Goal: Task Accomplishment & Management: Use online tool/utility

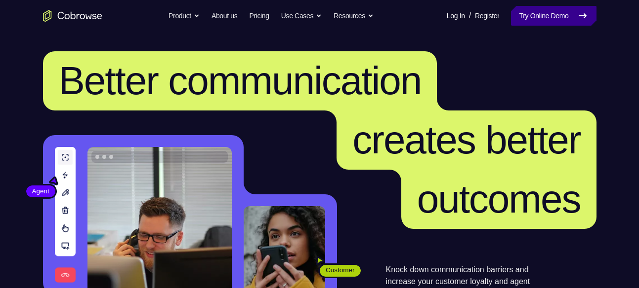
scroll to position [51, 0]
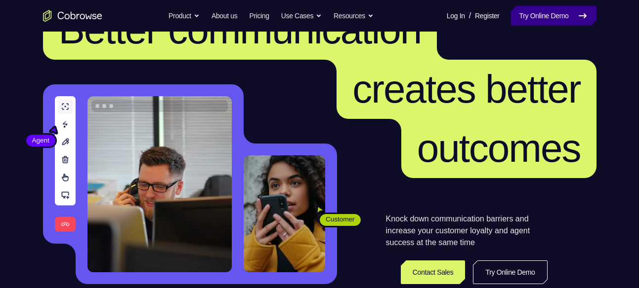
click at [544, 19] on link "Try Online Demo" at bounding box center [553, 16] width 85 height 20
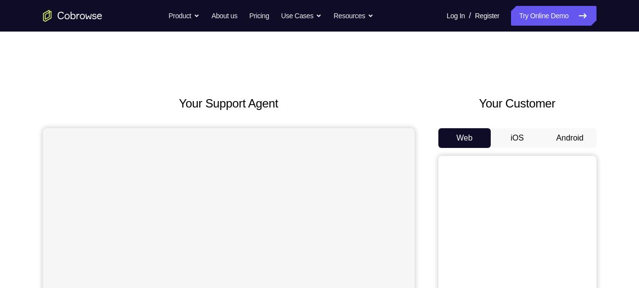
scroll to position [9, 0]
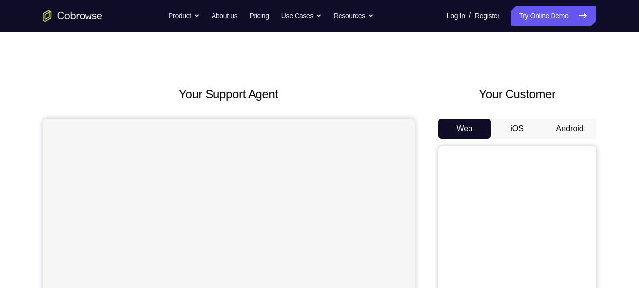
click at [578, 130] on button "Android" at bounding box center [569, 129] width 53 height 20
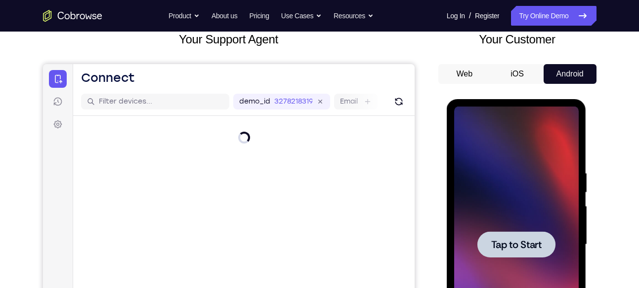
scroll to position [164, 0]
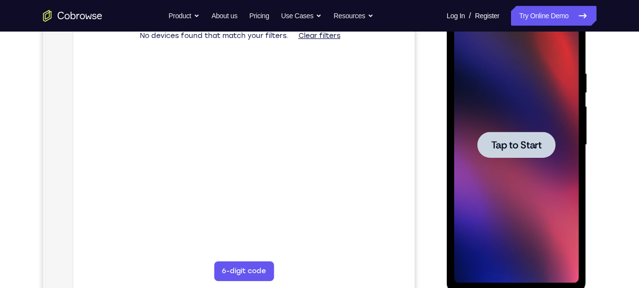
click at [516, 142] on span "Tap to Start" at bounding box center [516, 145] width 50 height 10
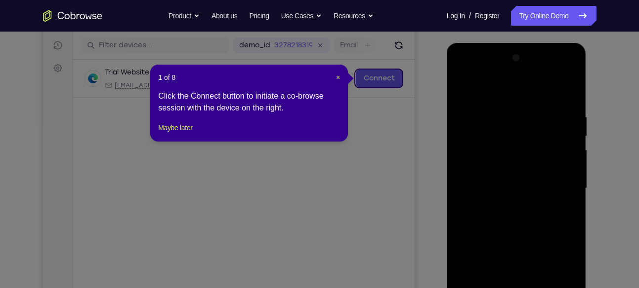
scroll to position [119, 0]
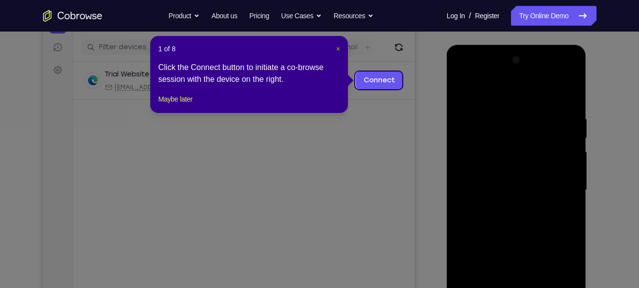
click at [336, 45] on span "×" at bounding box center [338, 49] width 4 height 8
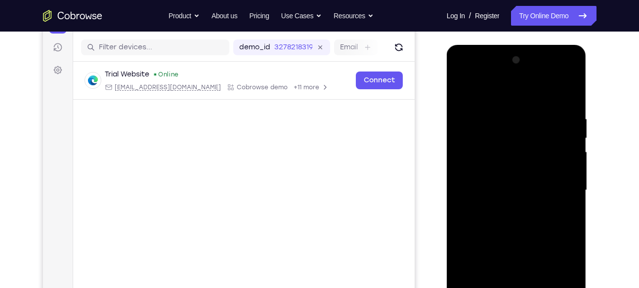
click at [516, 268] on div at bounding box center [516, 190] width 124 height 277
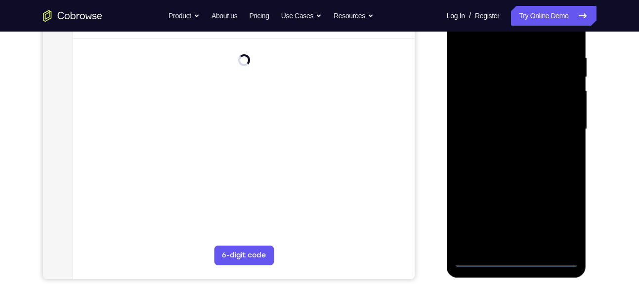
click at [517, 258] on div at bounding box center [516, 129] width 124 height 277
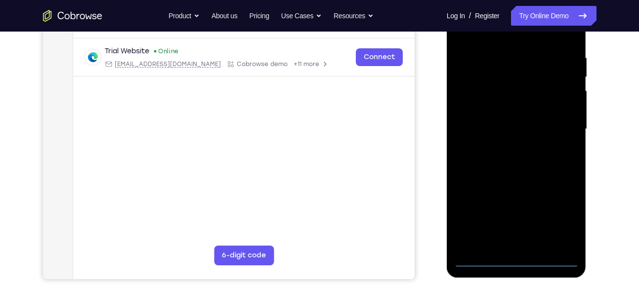
click at [558, 215] on div at bounding box center [516, 129] width 124 height 277
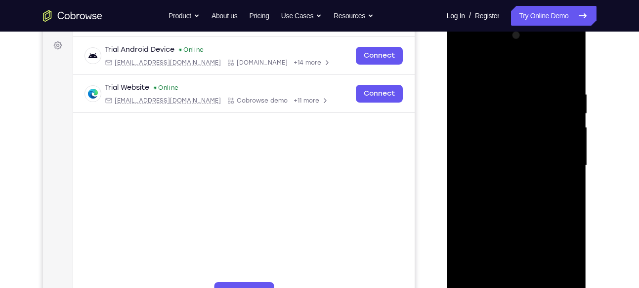
scroll to position [143, 0]
click at [475, 47] on div at bounding box center [516, 166] width 124 height 277
click at [563, 160] on div at bounding box center [516, 166] width 124 height 277
click at [506, 182] on div at bounding box center [516, 166] width 124 height 277
click at [504, 159] on div at bounding box center [516, 166] width 124 height 277
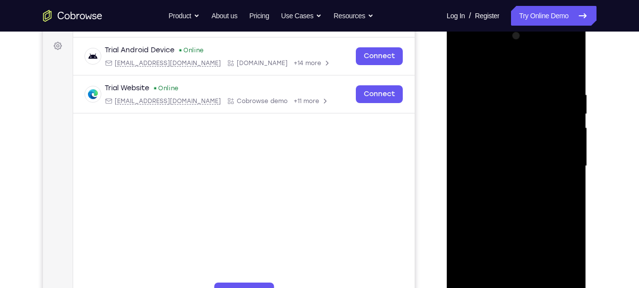
click at [493, 143] on div at bounding box center [516, 166] width 124 height 277
click at [512, 163] on div at bounding box center [516, 166] width 124 height 277
click at [529, 198] on div at bounding box center [516, 166] width 124 height 277
click at [525, 214] on div at bounding box center [516, 166] width 124 height 277
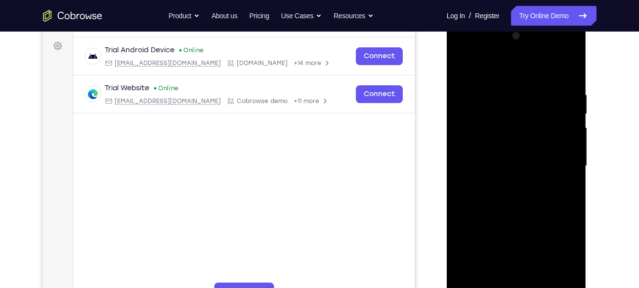
click at [520, 216] on div at bounding box center [516, 166] width 124 height 277
click at [514, 115] on div at bounding box center [516, 166] width 124 height 277
click at [526, 139] on div at bounding box center [516, 166] width 124 height 277
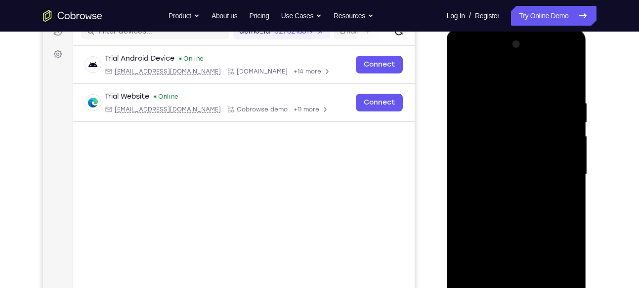
scroll to position [134, 0]
click at [460, 75] on div at bounding box center [516, 175] width 124 height 277
click at [521, 146] on div at bounding box center [516, 175] width 124 height 277
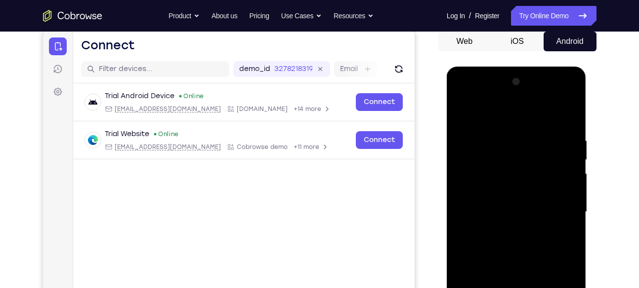
scroll to position [94, 0]
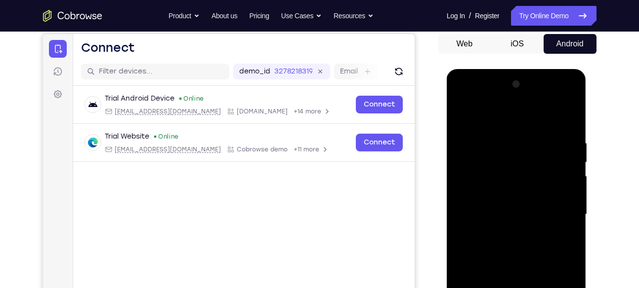
click at [559, 101] on div at bounding box center [516, 215] width 124 height 277
click at [509, 124] on div at bounding box center [516, 215] width 124 height 277
click at [475, 189] on div at bounding box center [516, 215] width 124 height 277
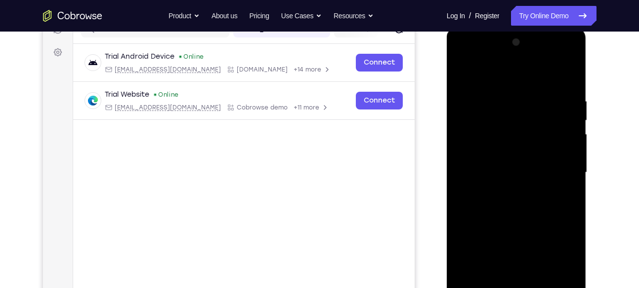
scroll to position [137, 0]
click at [502, 176] on div at bounding box center [516, 172] width 124 height 277
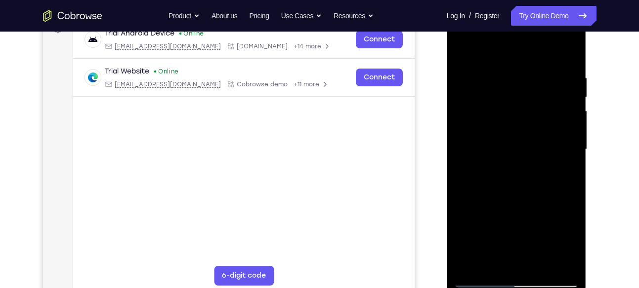
scroll to position [160, 0]
click at [482, 278] on div at bounding box center [516, 149] width 124 height 277
click at [520, 208] on div at bounding box center [516, 149] width 124 height 277
click at [509, 122] on div at bounding box center [516, 149] width 124 height 277
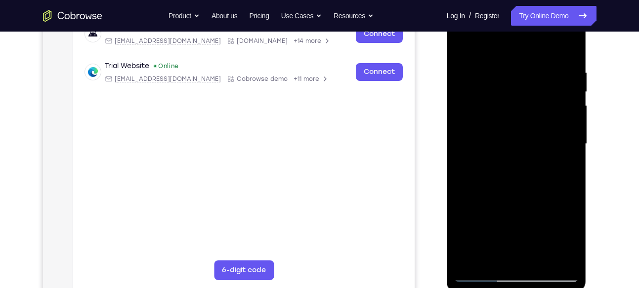
click at [529, 118] on div at bounding box center [516, 144] width 124 height 277
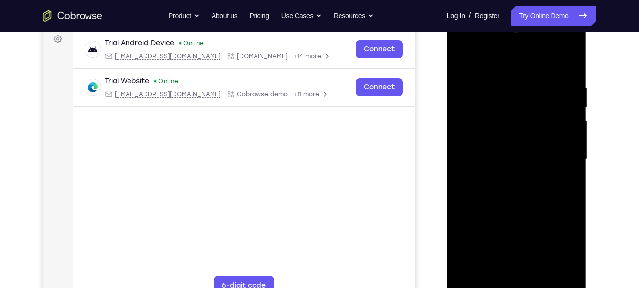
scroll to position [130, 0]
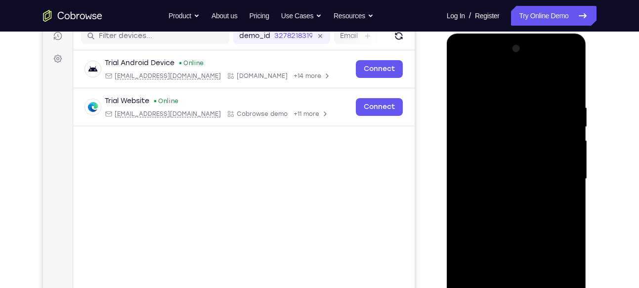
click at [558, 63] on div at bounding box center [516, 179] width 124 height 277
click at [495, 100] on div at bounding box center [516, 179] width 124 height 277
click at [456, 77] on div at bounding box center [516, 179] width 124 height 277
click at [460, 78] on div at bounding box center [516, 179] width 124 height 277
click at [514, 192] on div at bounding box center [516, 179] width 124 height 277
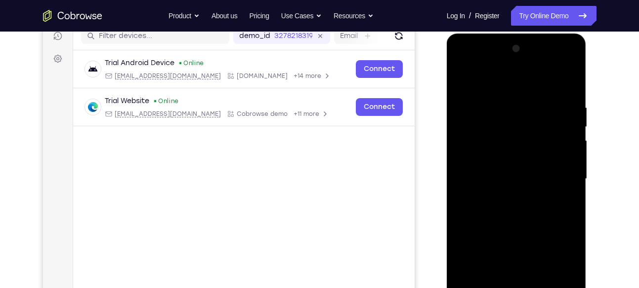
click at [565, 160] on div at bounding box center [516, 179] width 124 height 277
click at [531, 179] on div at bounding box center [516, 179] width 124 height 277
click at [515, 204] on div at bounding box center [516, 179] width 124 height 277
click at [521, 208] on div at bounding box center [516, 179] width 124 height 277
click at [528, 206] on div at bounding box center [516, 179] width 124 height 277
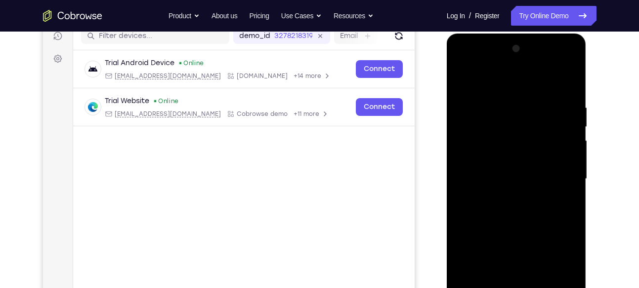
click at [524, 191] on div at bounding box center [516, 179] width 124 height 277
click at [522, 205] on div at bounding box center [516, 179] width 124 height 277
click at [525, 192] on div at bounding box center [516, 179] width 124 height 277
click at [524, 178] on div at bounding box center [516, 179] width 124 height 277
click at [523, 212] on div at bounding box center [516, 179] width 124 height 277
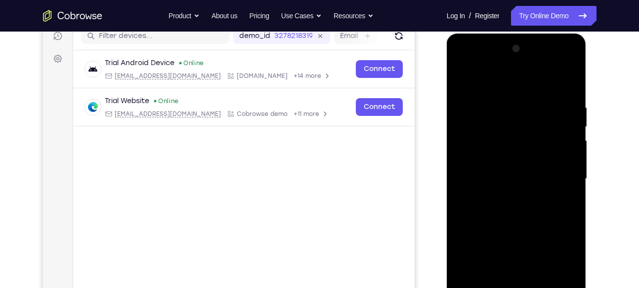
click at [511, 193] on div at bounding box center [516, 179] width 124 height 277
click at [512, 175] on div at bounding box center [516, 179] width 124 height 277
click at [519, 211] on div at bounding box center [516, 179] width 124 height 277
click at [501, 195] on div at bounding box center [516, 179] width 124 height 277
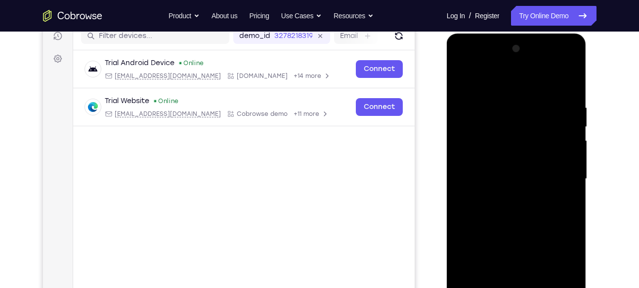
click at [544, 210] on div at bounding box center [516, 179] width 124 height 277
click at [501, 196] on div at bounding box center [516, 179] width 124 height 277
click at [526, 181] on div at bounding box center [516, 179] width 124 height 277
click at [523, 205] on div at bounding box center [516, 179] width 124 height 277
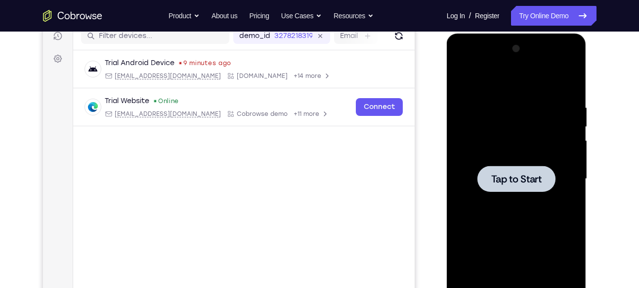
click at [518, 157] on div at bounding box center [516, 179] width 124 height 277
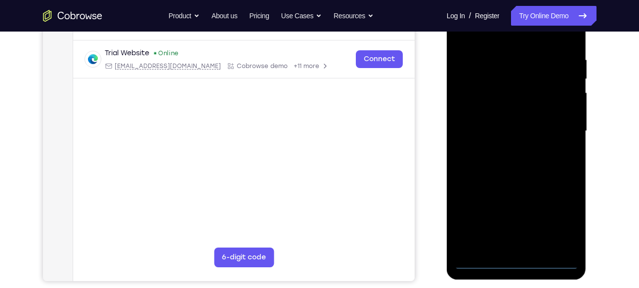
scroll to position [178, 0]
click at [519, 261] on div at bounding box center [516, 131] width 124 height 277
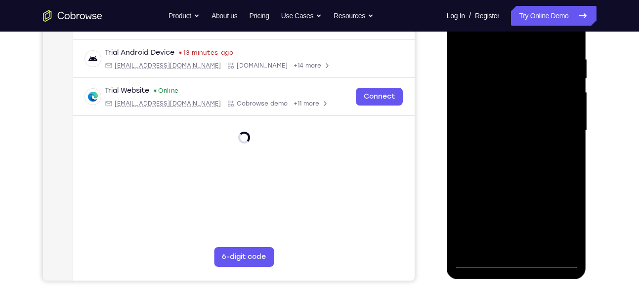
click at [515, 270] on div at bounding box center [517, 132] width 140 height 294
click at [559, 212] on div at bounding box center [516, 131] width 124 height 277
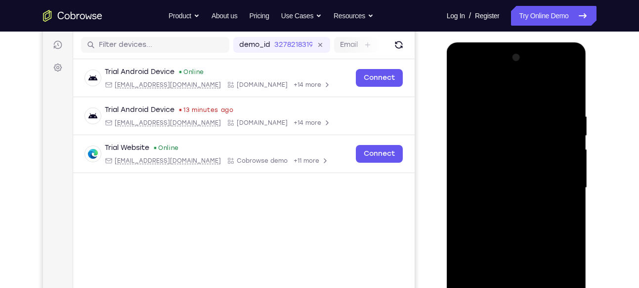
scroll to position [121, 0]
click at [491, 93] on div at bounding box center [516, 188] width 124 height 277
click at [479, 160] on div at bounding box center [516, 188] width 124 height 277
click at [502, 180] on div at bounding box center [516, 188] width 124 height 277
click at [491, 208] on div at bounding box center [516, 188] width 124 height 277
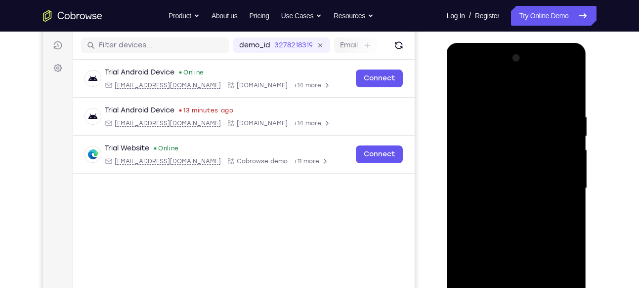
click at [502, 198] on div at bounding box center [516, 188] width 124 height 277
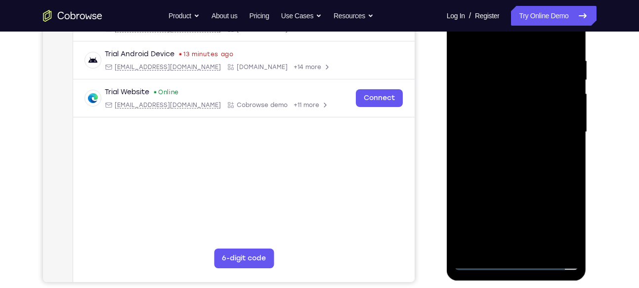
click at [507, 157] on div at bounding box center [516, 132] width 124 height 277
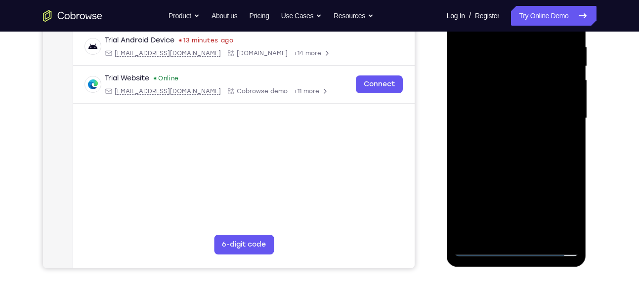
scroll to position [191, 0]
click at [482, 247] on div at bounding box center [516, 118] width 124 height 277
click at [521, 178] on div at bounding box center [516, 118] width 124 height 277
click at [498, 58] on div at bounding box center [516, 118] width 124 height 277
click at [526, 154] on div at bounding box center [516, 118] width 124 height 277
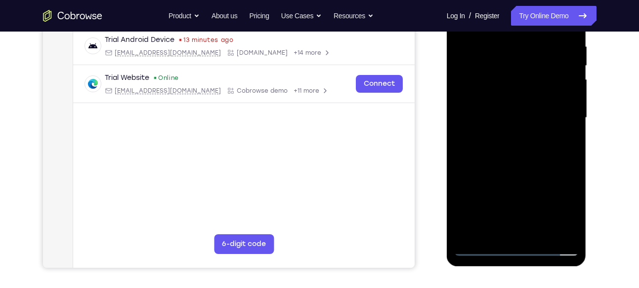
click at [517, 162] on div at bounding box center [516, 118] width 124 height 277
click at [523, 89] on div at bounding box center [516, 118] width 124 height 277
click at [503, 99] on div at bounding box center [516, 118] width 124 height 277
click at [507, 82] on div at bounding box center [516, 118] width 124 height 277
click at [492, 156] on div at bounding box center [516, 118] width 124 height 277
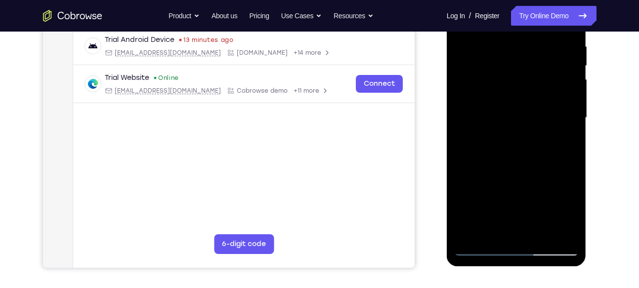
click at [508, 87] on div at bounding box center [516, 118] width 124 height 277
click at [497, 93] on div at bounding box center [516, 118] width 124 height 277
click at [490, 73] on div at bounding box center [516, 118] width 124 height 277
click at [525, 110] on div at bounding box center [516, 118] width 124 height 277
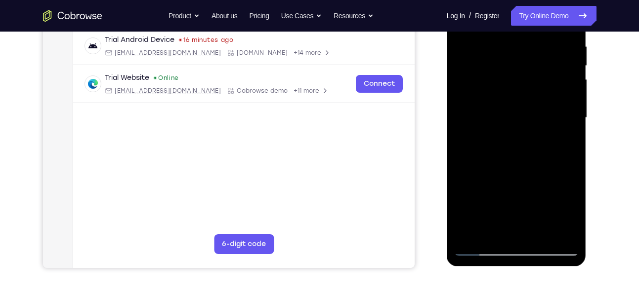
click at [525, 110] on div at bounding box center [516, 118] width 124 height 277
click at [524, 186] on div at bounding box center [516, 118] width 124 height 277
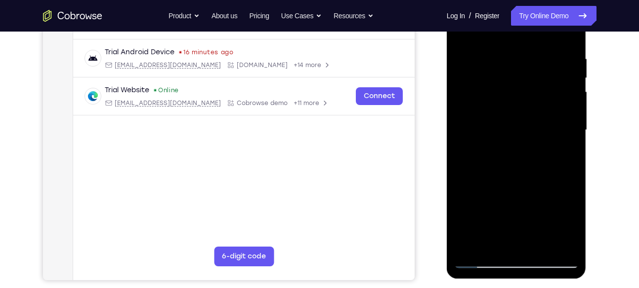
scroll to position [179, 0]
click at [542, 247] on div at bounding box center [516, 130] width 124 height 277
click at [521, 179] on div at bounding box center [516, 130] width 124 height 277
click at [528, 247] on div at bounding box center [516, 130] width 124 height 277
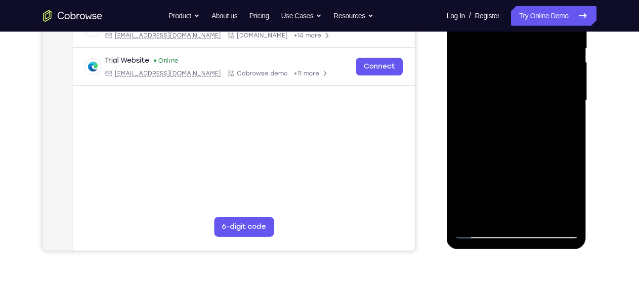
scroll to position [210, 0]
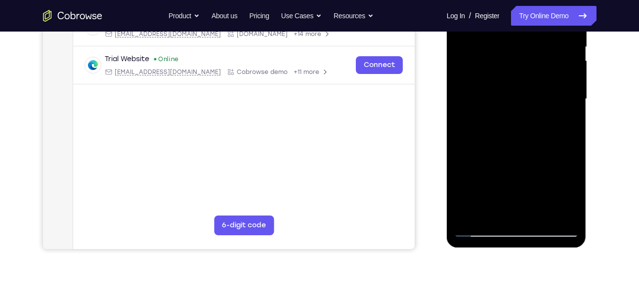
click at [521, 204] on div at bounding box center [516, 99] width 124 height 277
click at [514, 196] on div at bounding box center [516, 99] width 124 height 277
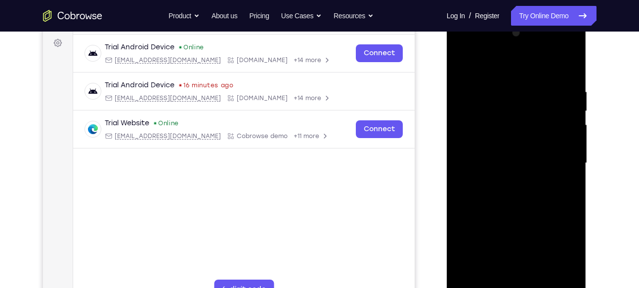
scroll to position [142, 0]
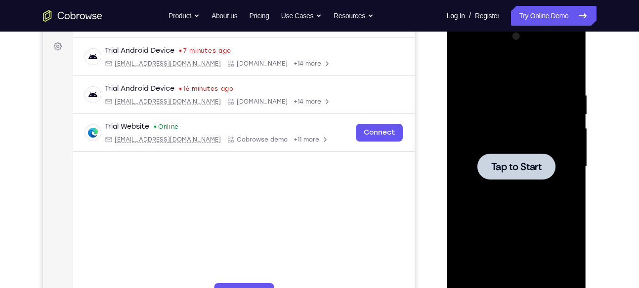
click at [503, 129] on div at bounding box center [516, 167] width 124 height 277
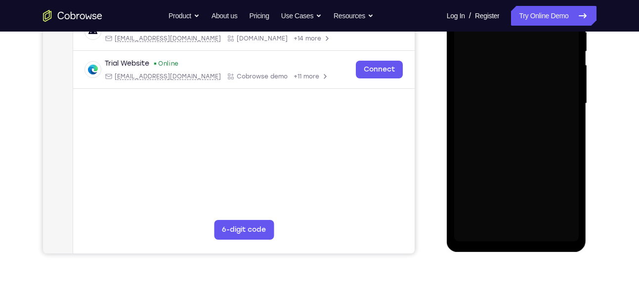
scroll to position [206, 0]
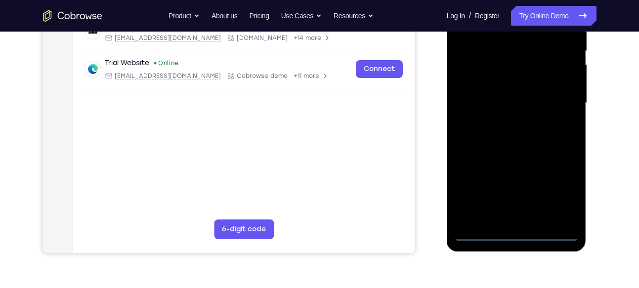
click at [515, 229] on div at bounding box center [516, 103] width 124 height 277
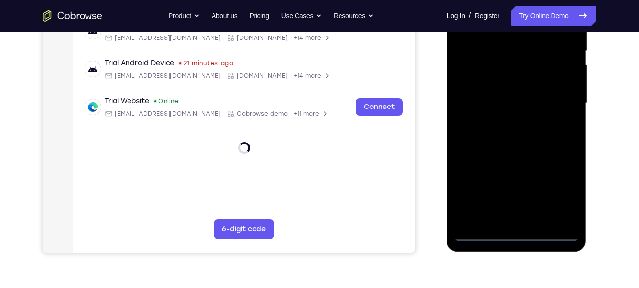
click at [513, 237] on div at bounding box center [516, 103] width 124 height 277
click at [558, 190] on div at bounding box center [516, 103] width 124 height 277
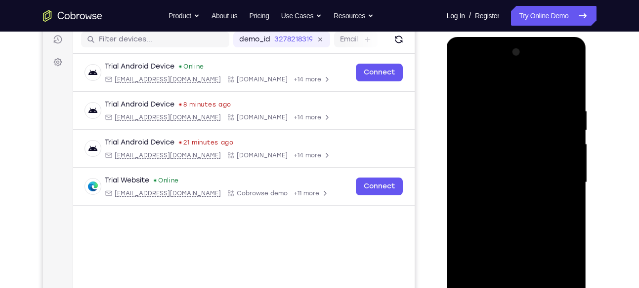
scroll to position [126, 0]
click at [494, 81] on div at bounding box center [516, 183] width 124 height 277
click at [562, 189] on div at bounding box center [516, 183] width 124 height 277
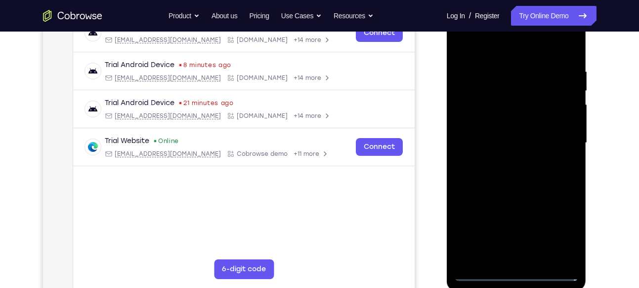
scroll to position [166, 0]
click at [509, 159] on div at bounding box center [516, 142] width 124 height 277
click at [515, 193] on div at bounding box center [516, 142] width 124 height 277
click at [494, 91] on div at bounding box center [516, 142] width 124 height 277
click at [514, 115] on div at bounding box center [516, 142] width 124 height 277
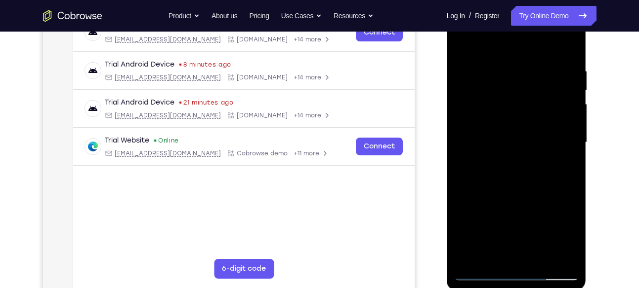
click at [520, 138] on div at bounding box center [516, 142] width 124 height 277
click at [462, 43] on div at bounding box center [516, 142] width 124 height 277
click at [524, 131] on div at bounding box center [516, 142] width 124 height 277
click at [499, 122] on div at bounding box center [516, 142] width 124 height 277
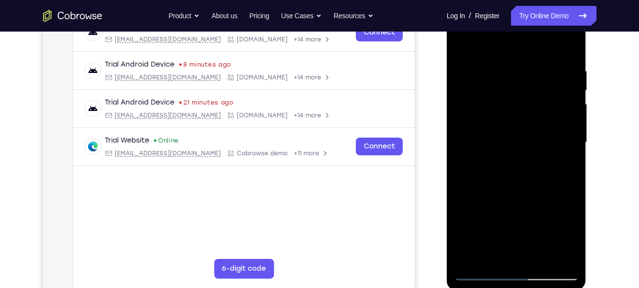
click at [516, 144] on div at bounding box center [516, 142] width 124 height 277
click at [523, 175] on div at bounding box center [516, 142] width 124 height 277
click at [570, 155] on div at bounding box center [516, 142] width 124 height 277
click at [534, 137] on div at bounding box center [516, 142] width 124 height 277
click at [535, 167] on div at bounding box center [516, 142] width 124 height 277
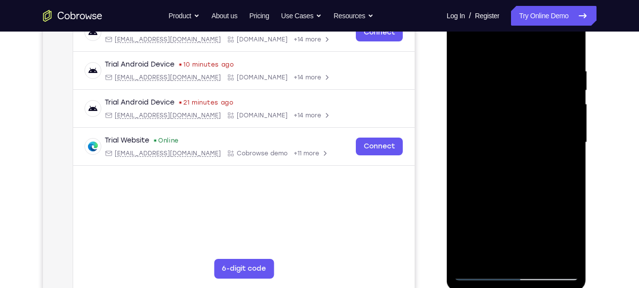
click at [536, 154] on div at bounding box center [516, 142] width 124 height 277
click at [527, 137] on div at bounding box center [516, 142] width 124 height 277
click at [509, 174] on div at bounding box center [516, 142] width 124 height 277
click at [534, 159] on div at bounding box center [516, 142] width 124 height 277
click at [524, 142] on div at bounding box center [516, 142] width 124 height 277
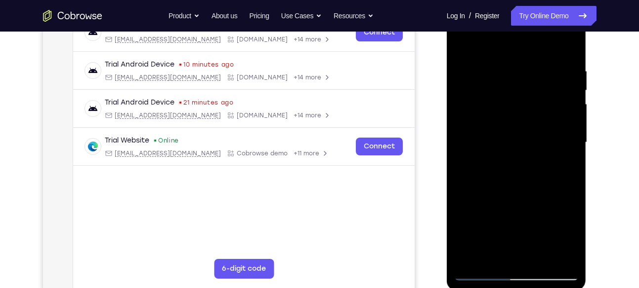
click at [549, 174] on div at bounding box center [516, 142] width 124 height 277
click at [529, 158] on div at bounding box center [516, 142] width 124 height 277
click at [525, 141] on div at bounding box center [516, 142] width 124 height 277
click at [527, 166] on div at bounding box center [516, 142] width 124 height 277
click at [510, 157] on div at bounding box center [516, 142] width 124 height 277
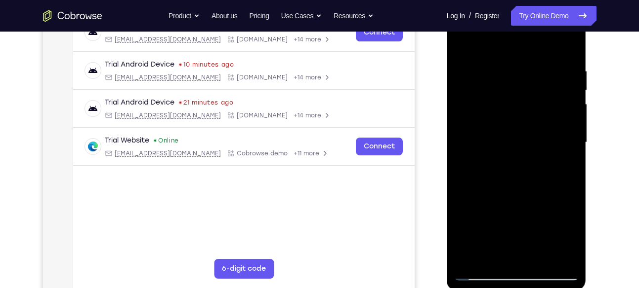
click at [531, 146] on div at bounding box center [516, 142] width 124 height 277
click at [506, 164] on div at bounding box center [516, 142] width 124 height 277
click at [506, 156] on div at bounding box center [516, 142] width 124 height 277
click at [523, 142] on div at bounding box center [516, 142] width 124 height 277
click at [510, 174] on div at bounding box center [516, 142] width 124 height 277
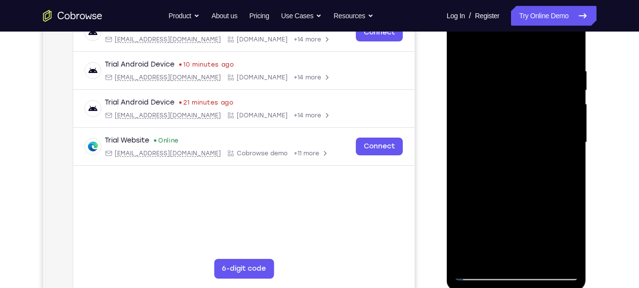
click at [509, 158] on div at bounding box center [516, 142] width 124 height 277
click at [530, 144] on div at bounding box center [516, 142] width 124 height 277
click at [522, 168] on div at bounding box center [516, 142] width 124 height 277
click at [512, 156] on div at bounding box center [516, 142] width 124 height 277
click at [463, 123] on div at bounding box center [516, 142] width 124 height 277
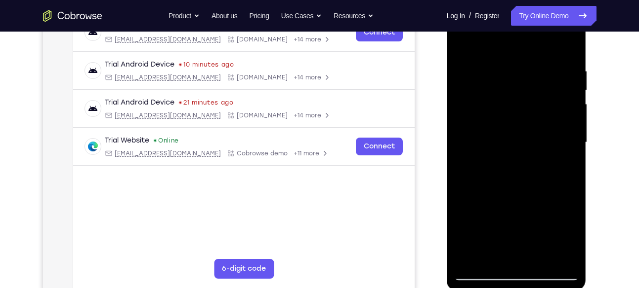
click at [515, 139] on div at bounding box center [516, 142] width 124 height 277
